Goal: Information Seeking & Learning: Check status

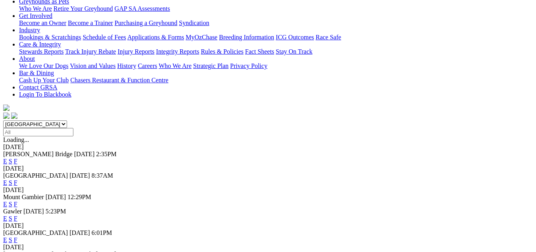
scroll to position [119, 0]
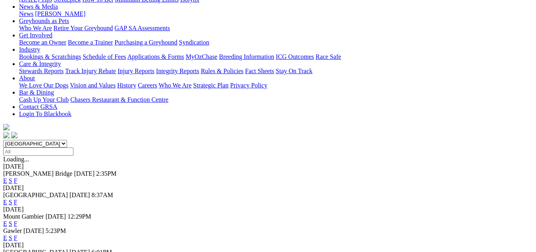
click at [17, 220] on link "F" at bounding box center [16, 223] width 4 height 7
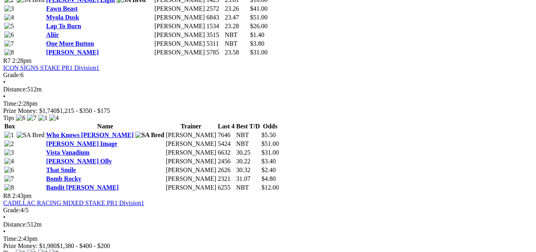
scroll to position [1151, 0]
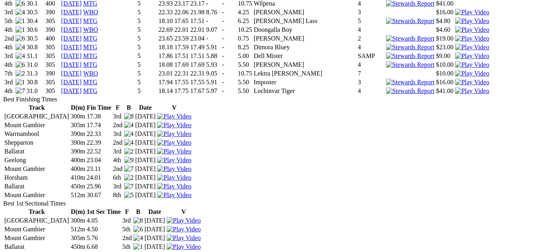
scroll to position [1112, 0]
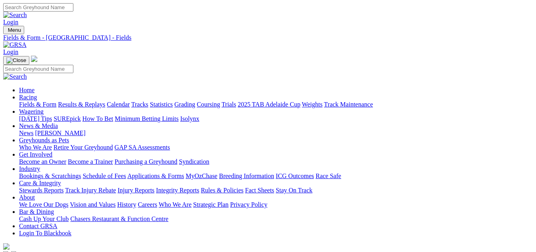
click at [86, 101] on link "Results & Replays" at bounding box center [81, 104] width 47 height 7
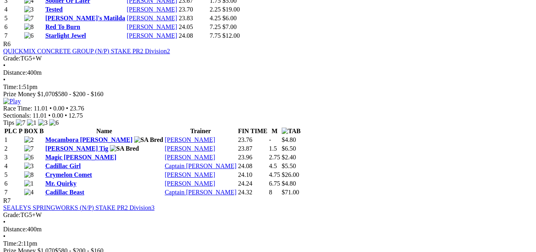
scroll to position [1191, 0]
